Goal: Find specific page/section: Locate a particular part of the current website

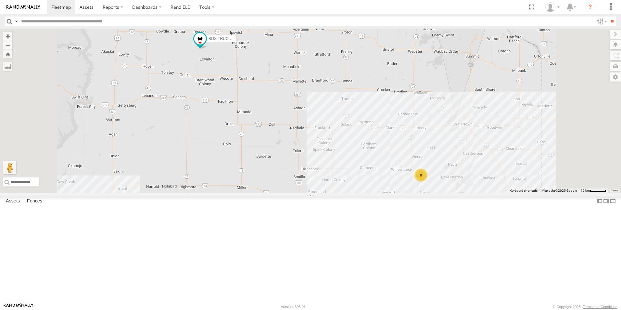
click at [0, 0] on div "BOX TRUCK # 81" at bounding box center [0, 0] width 0 height 0
